Goal: Task Accomplishment & Management: Use online tool/utility

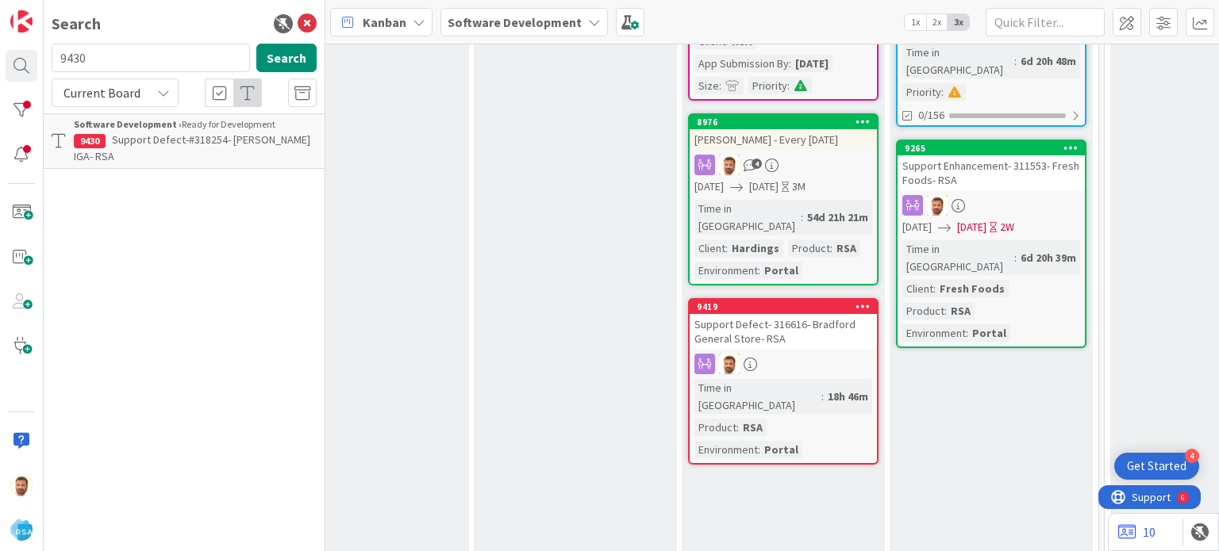
scroll to position [451, 1773]
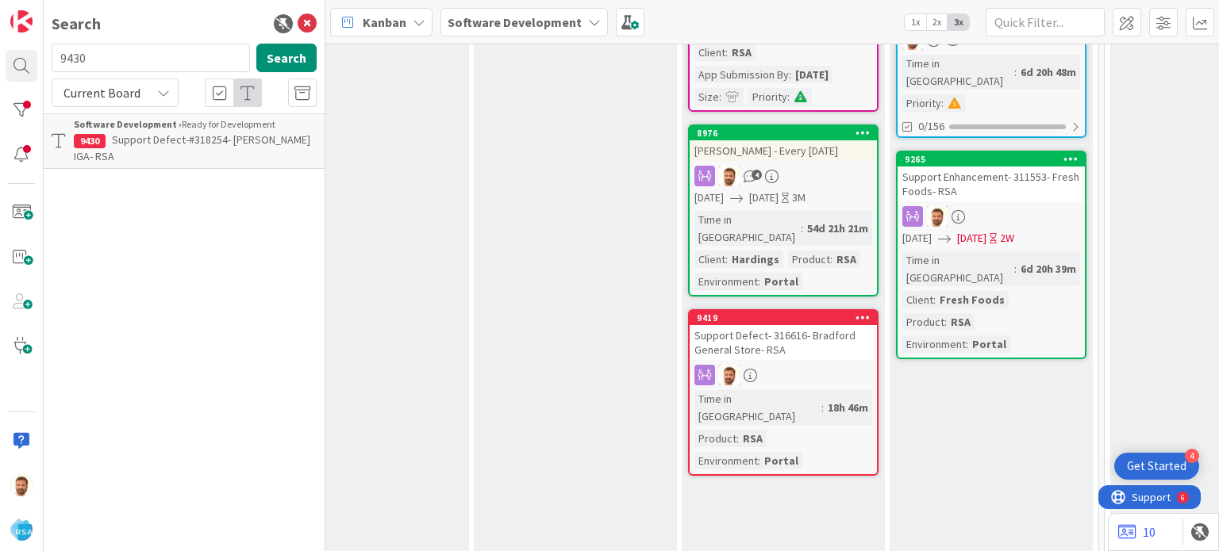
click at [759, 325] on div "Support Defect- 316616- Bradford General Store- RSA" at bounding box center [783, 342] width 187 height 35
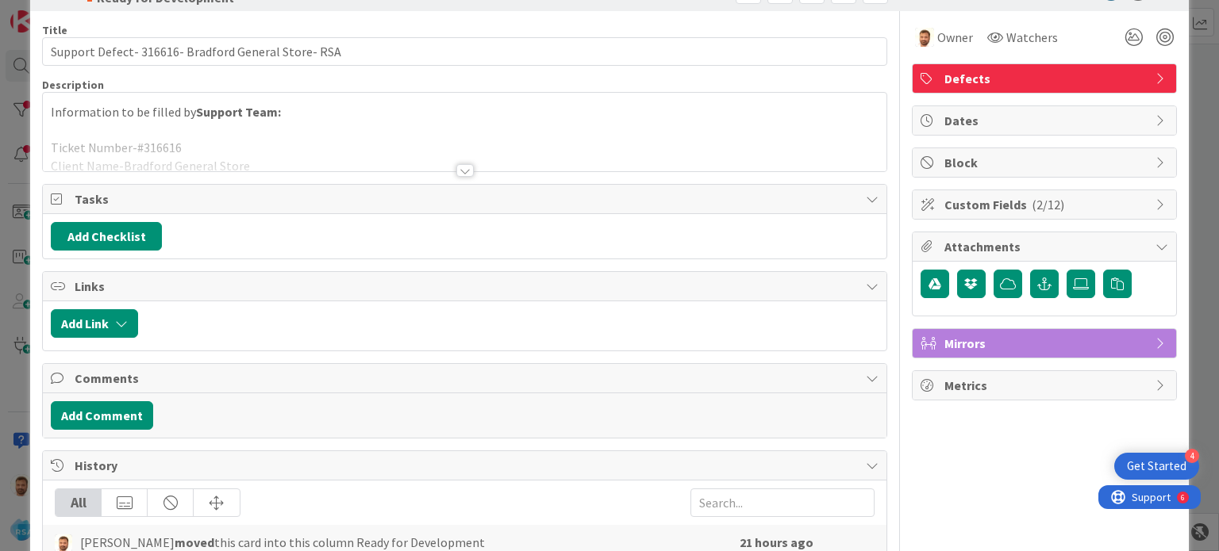
scroll to position [54, 0]
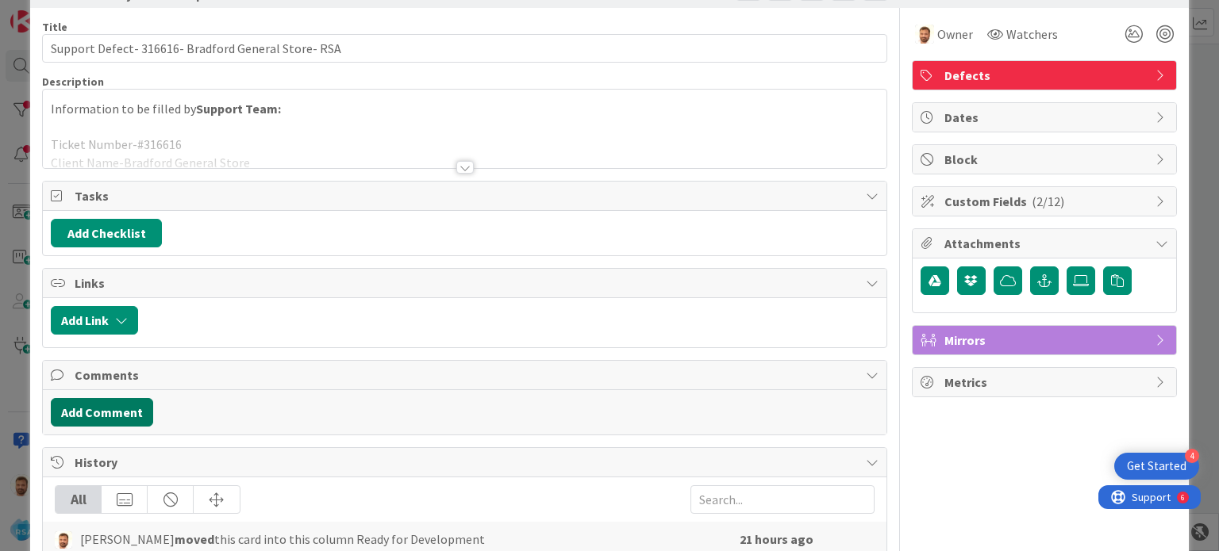
click at [114, 420] on button "Add Comment" at bounding box center [102, 412] width 102 height 29
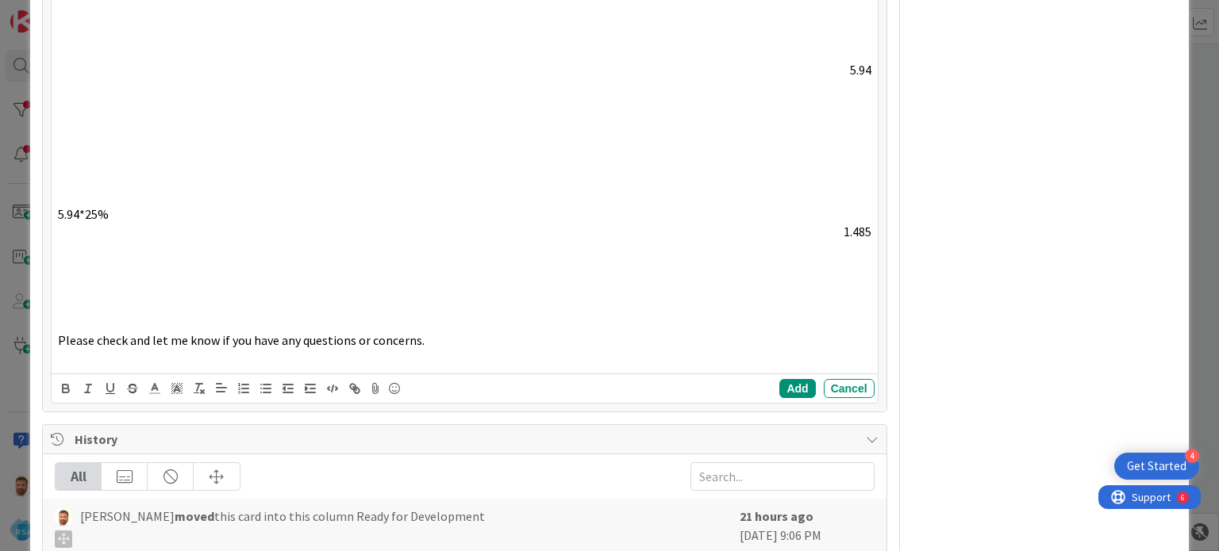
scroll to position [1145, 0]
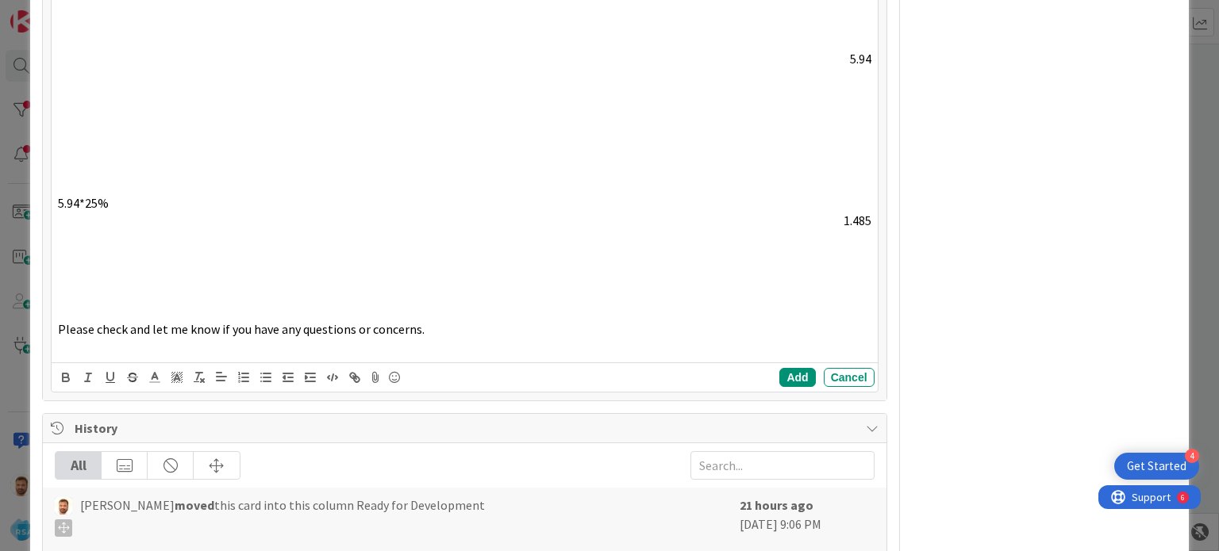
click at [83, 456] on div "All" at bounding box center [79, 465] width 46 height 27
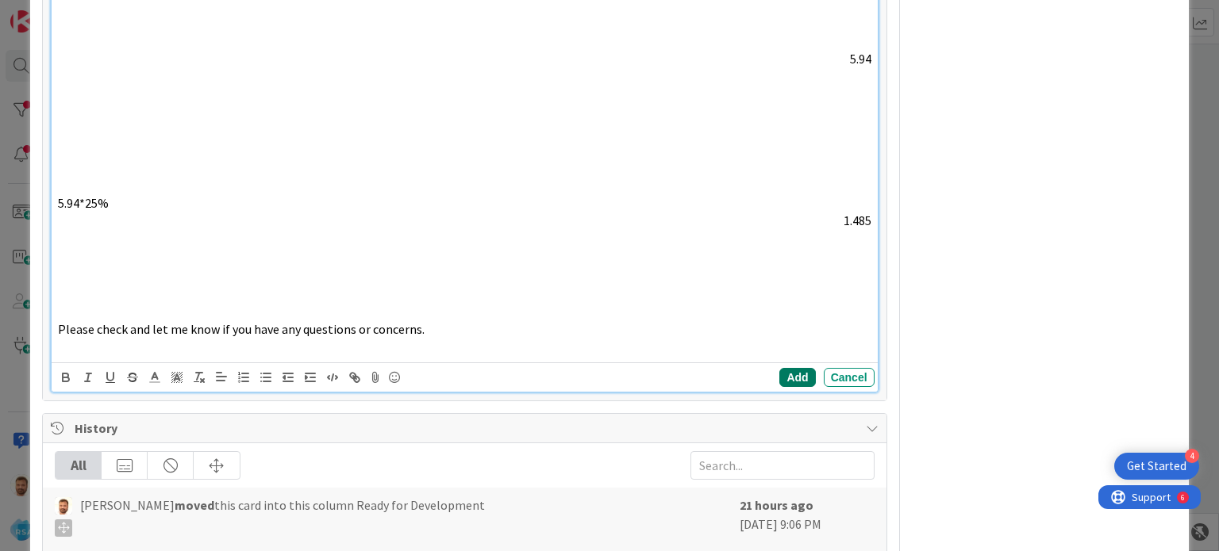
click at [790, 376] on button "Add" at bounding box center [797, 377] width 36 height 19
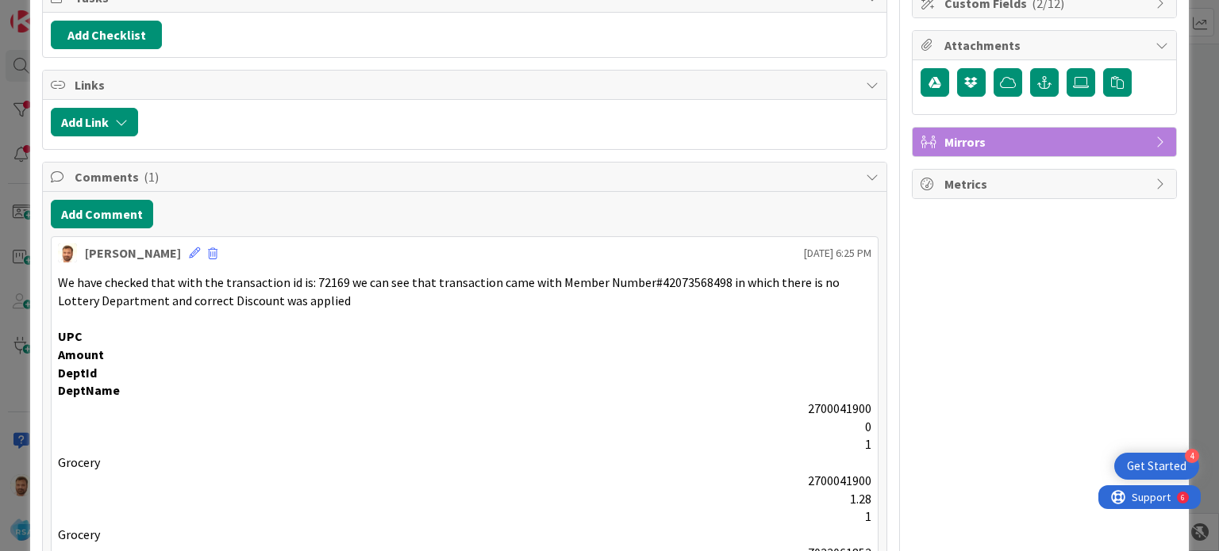
scroll to position [0, 0]
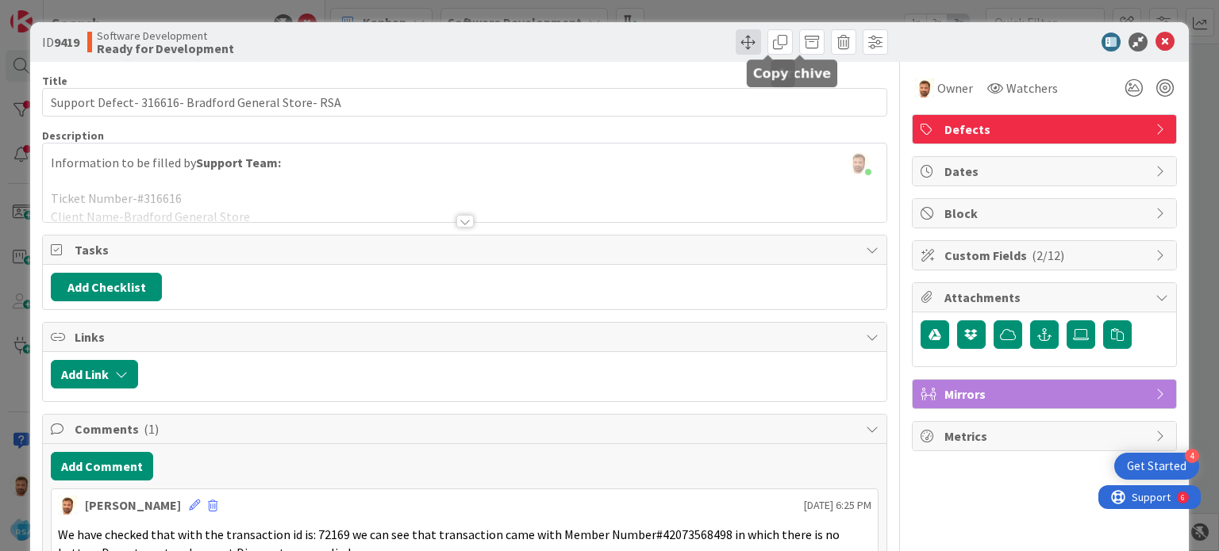
click at [736, 40] on span at bounding box center [748, 41] width 25 height 25
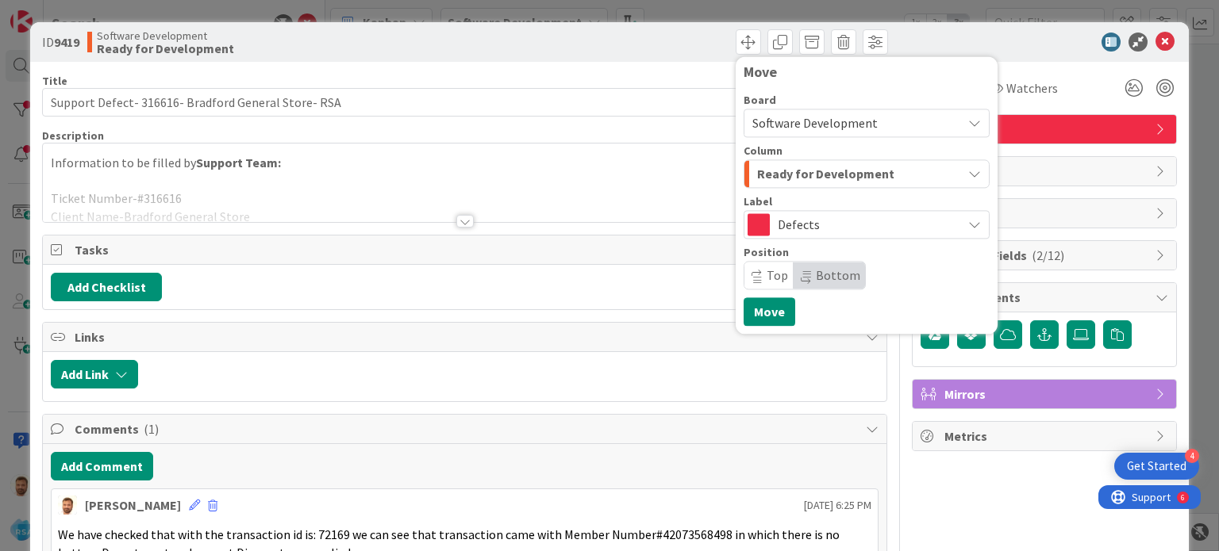
click at [791, 173] on span "Ready for Development" at bounding box center [825, 173] width 137 height 21
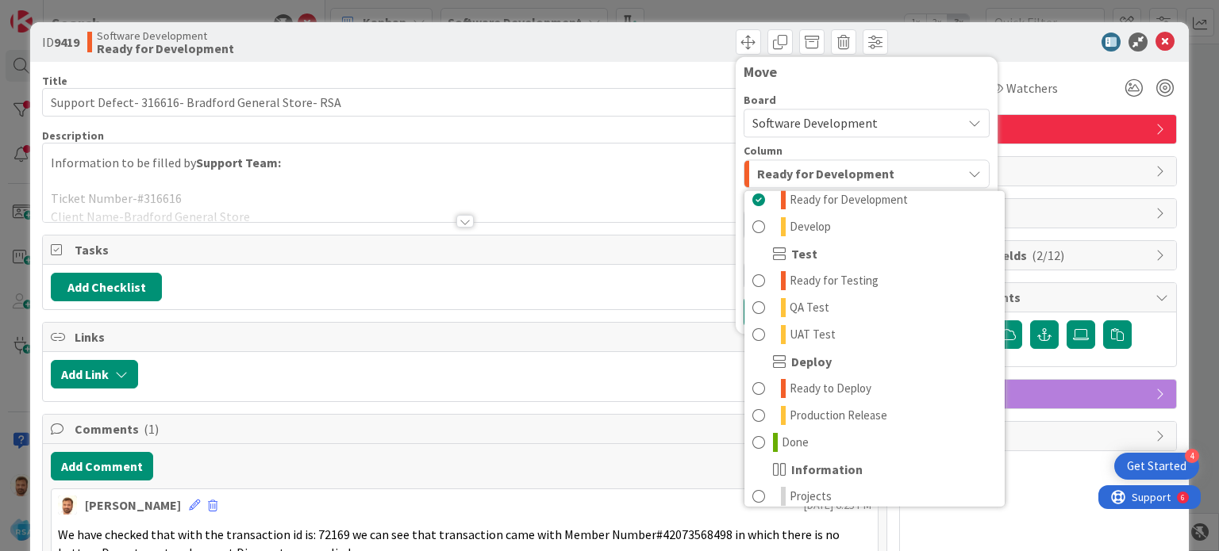
scroll to position [452, 0]
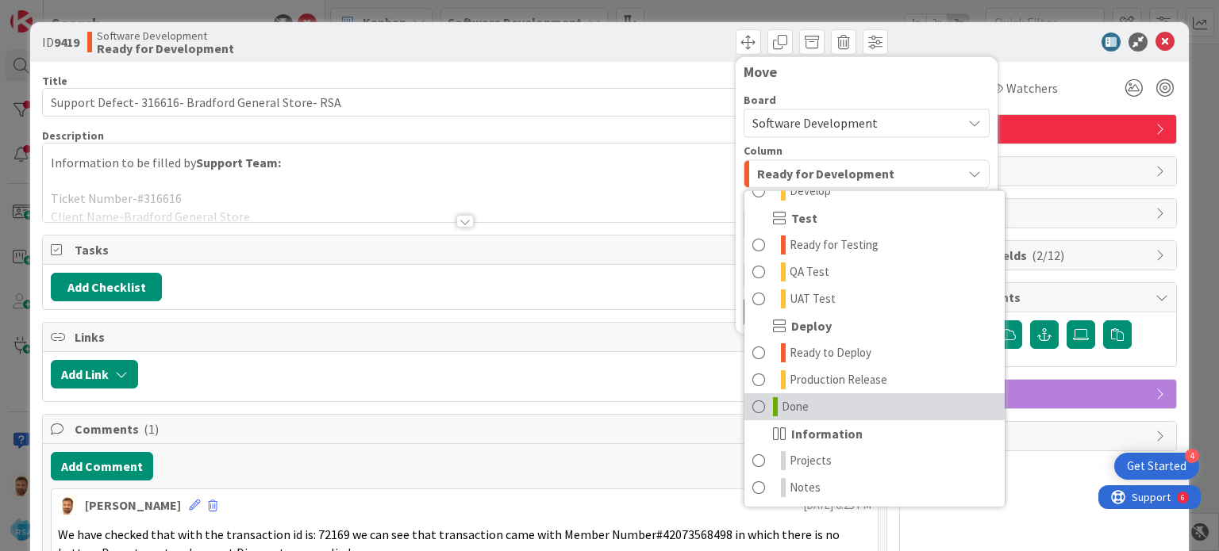
click at [752, 406] on span at bounding box center [758, 407] width 13 height 19
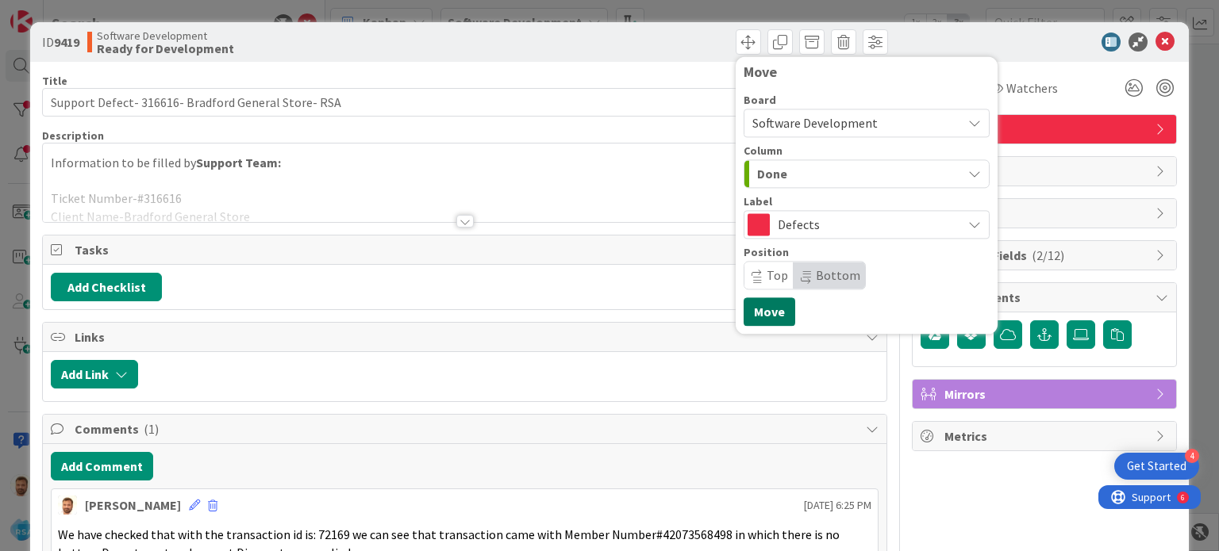
click at [744, 316] on button "Move" at bounding box center [770, 312] width 52 height 29
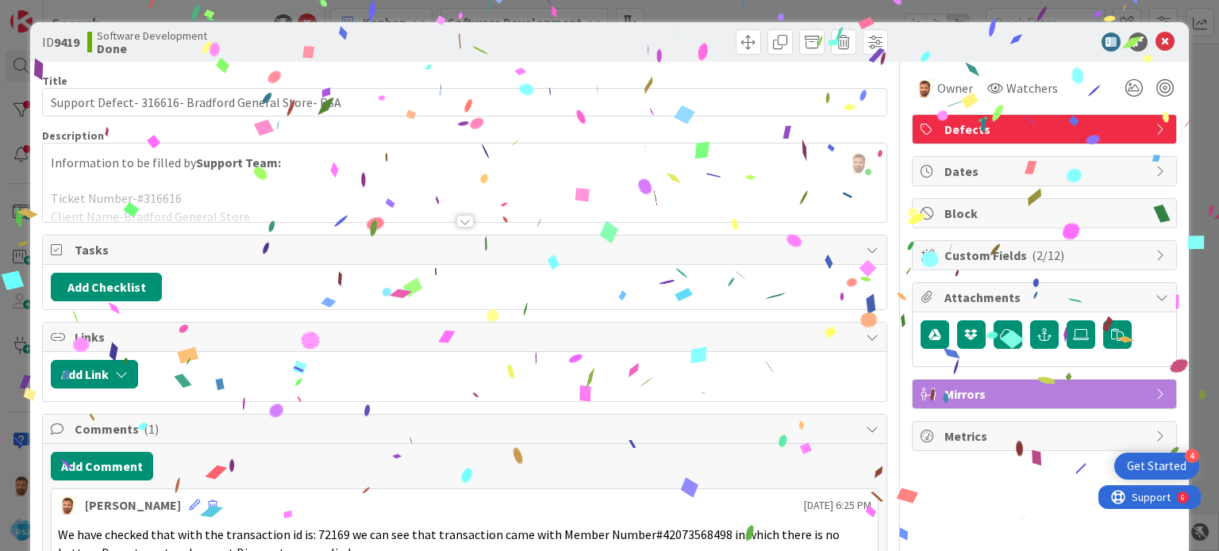
click at [1155, 38] on icon at bounding box center [1164, 42] width 19 height 19
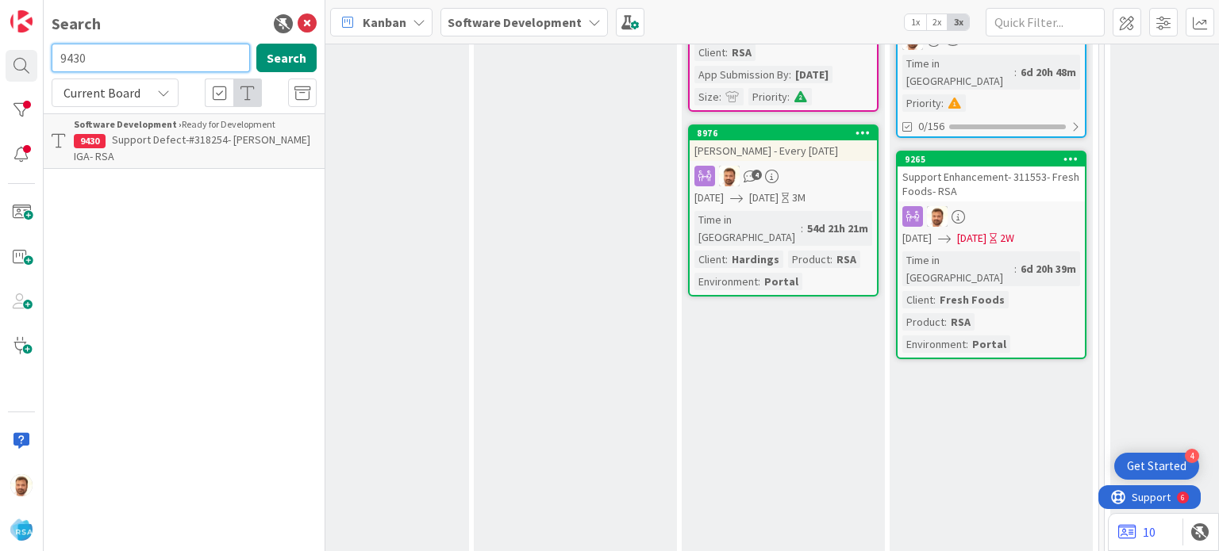
click at [84, 56] on input "9430" at bounding box center [151, 58] width 198 height 29
type input "9438"
click at [112, 132] on p "Support Defect- 318506- [PERSON_NAME]'s- RSA" at bounding box center [195, 148] width 243 height 33
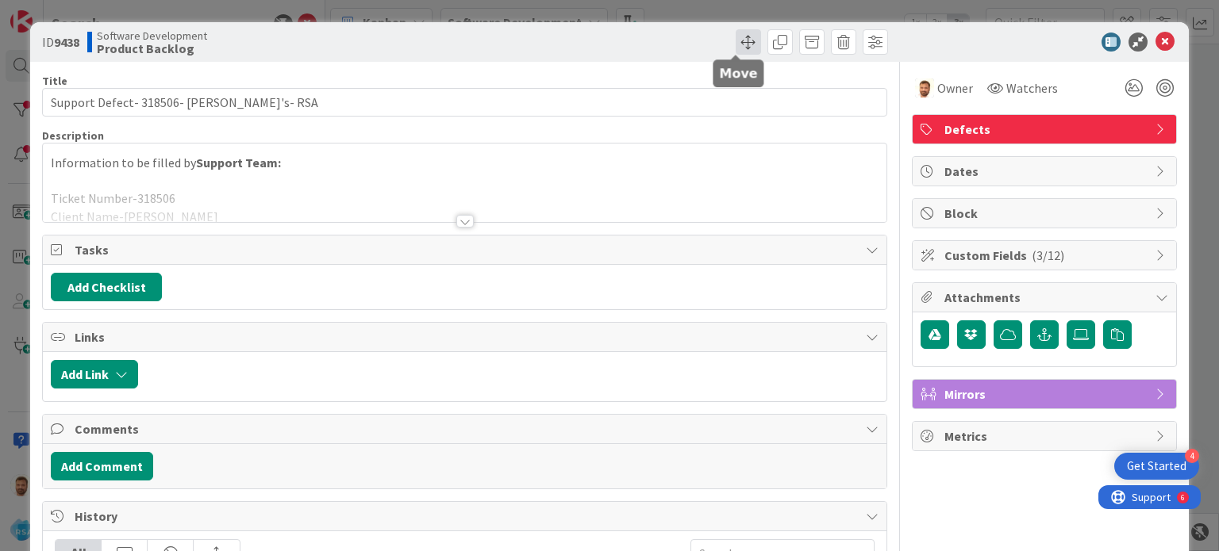
click at [747, 44] on span at bounding box center [748, 41] width 25 height 25
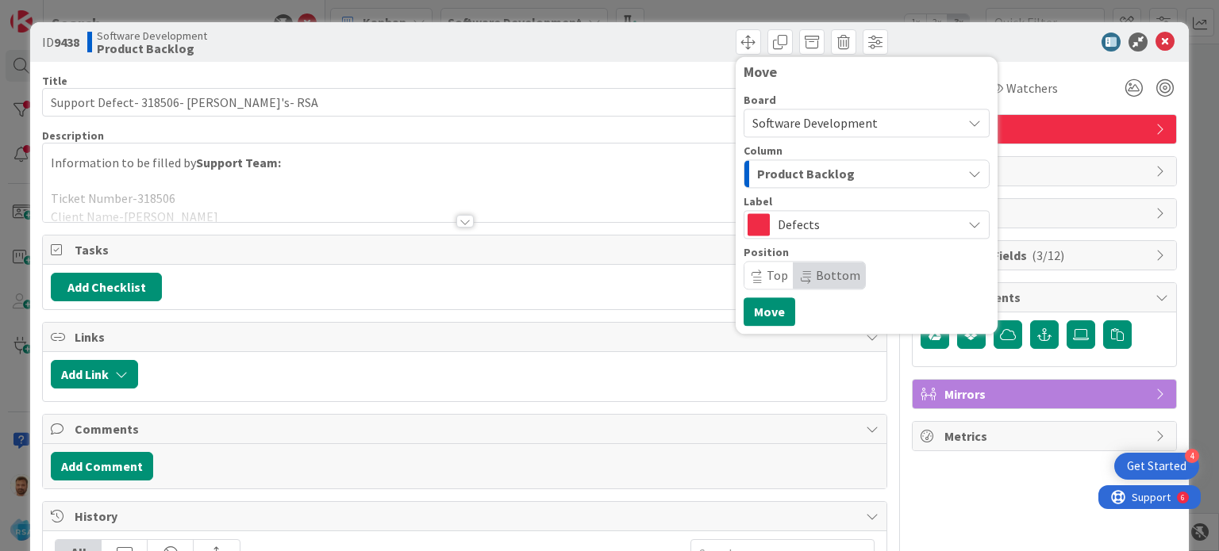
click at [762, 206] on div "Label" at bounding box center [867, 201] width 246 height 11
click at [781, 163] on span "Product Backlog" at bounding box center [806, 173] width 98 height 21
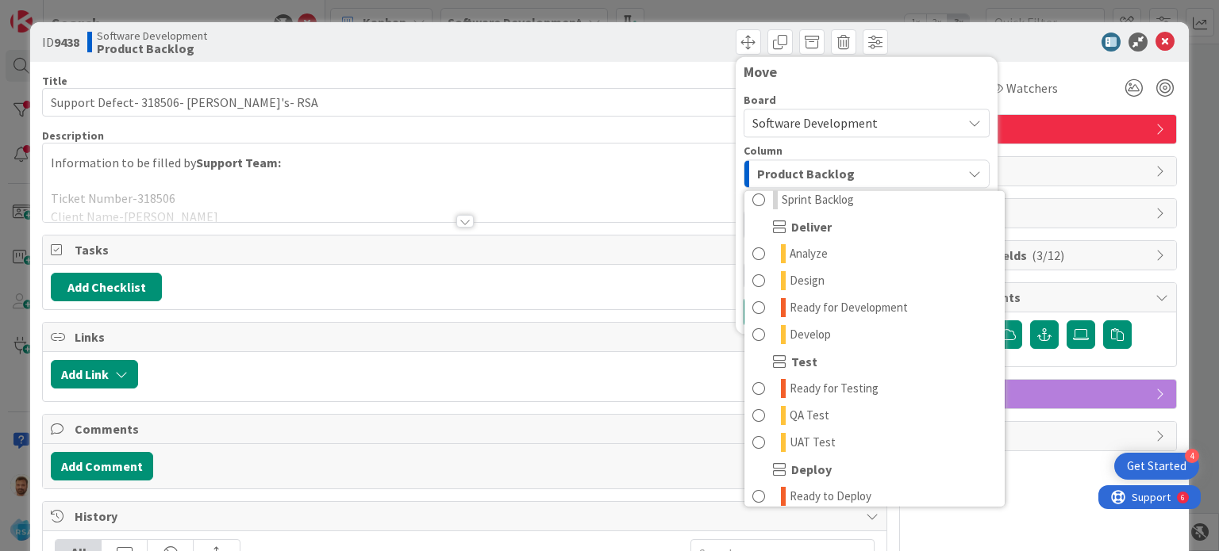
scroll to position [308, 0]
click at [752, 306] on span at bounding box center [758, 307] width 13 height 19
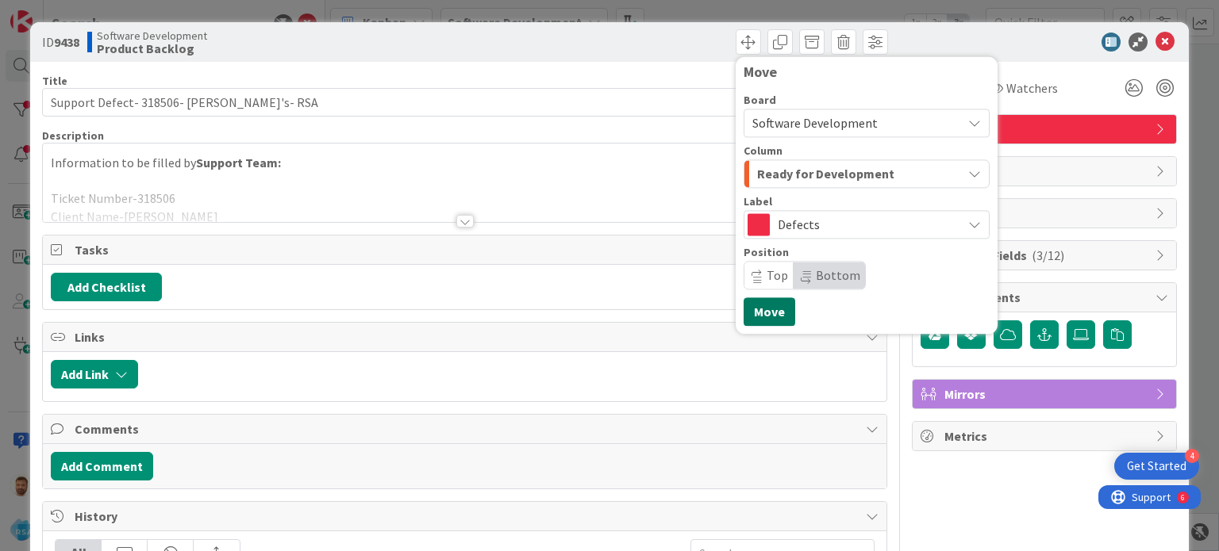
click at [751, 309] on button "Move" at bounding box center [770, 312] width 52 height 29
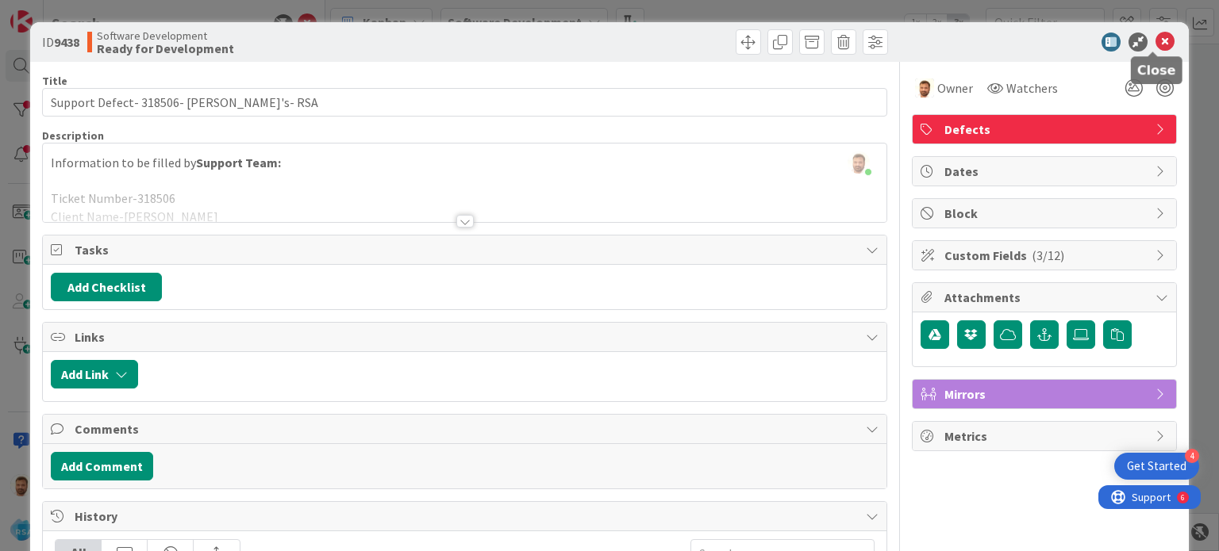
click at [1155, 37] on icon at bounding box center [1164, 42] width 19 height 19
